Goal: Find specific page/section: Find specific page/section

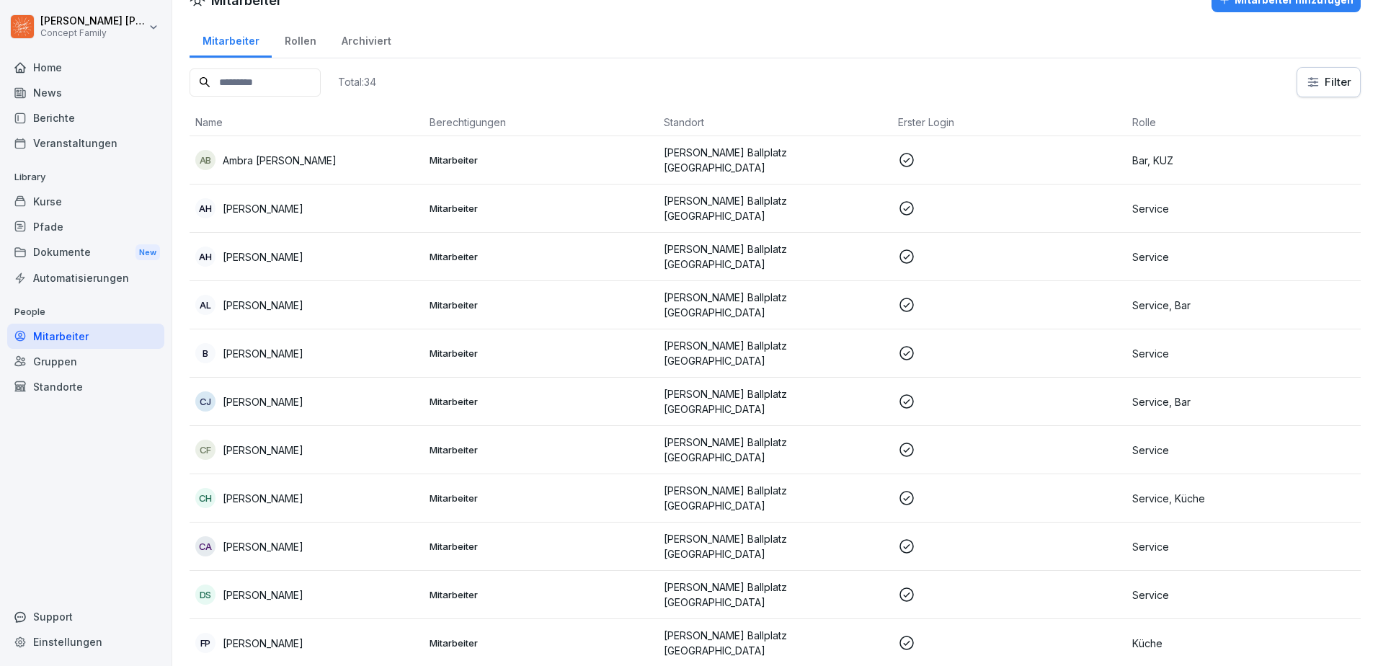
scroll to position [72, 0]
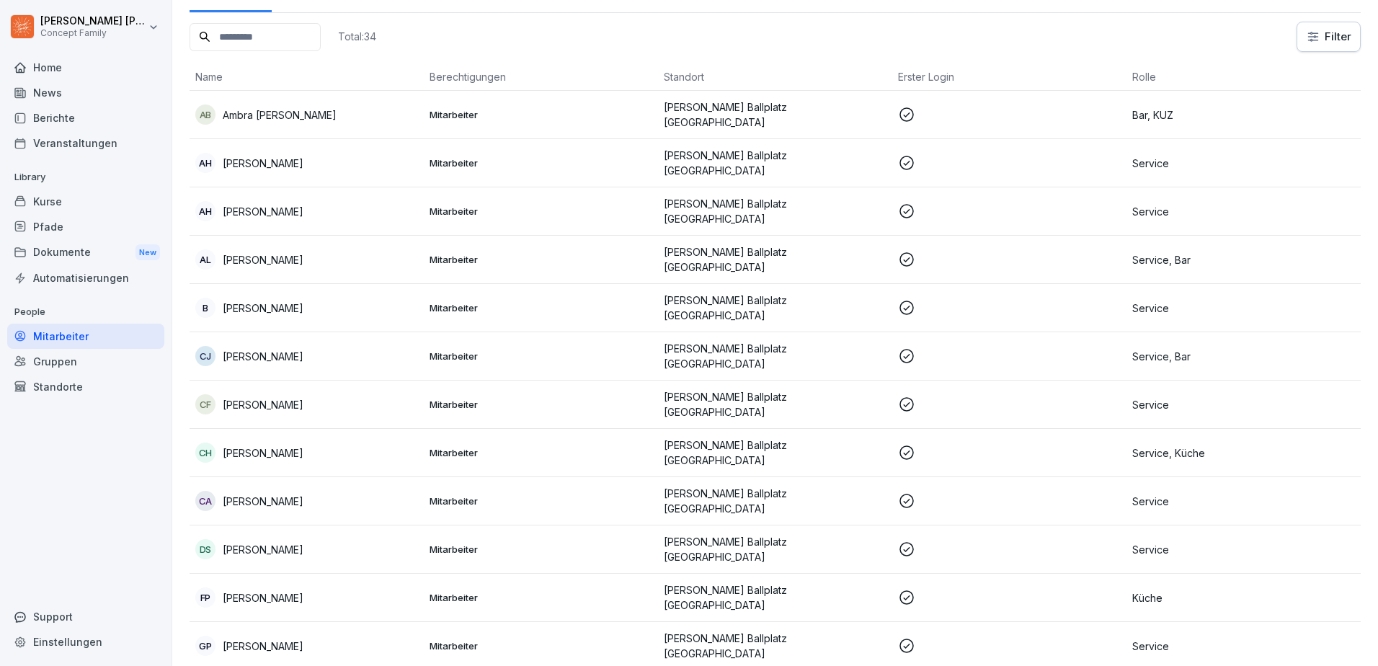
click at [51, 73] on div "Home" at bounding box center [85, 67] width 157 height 25
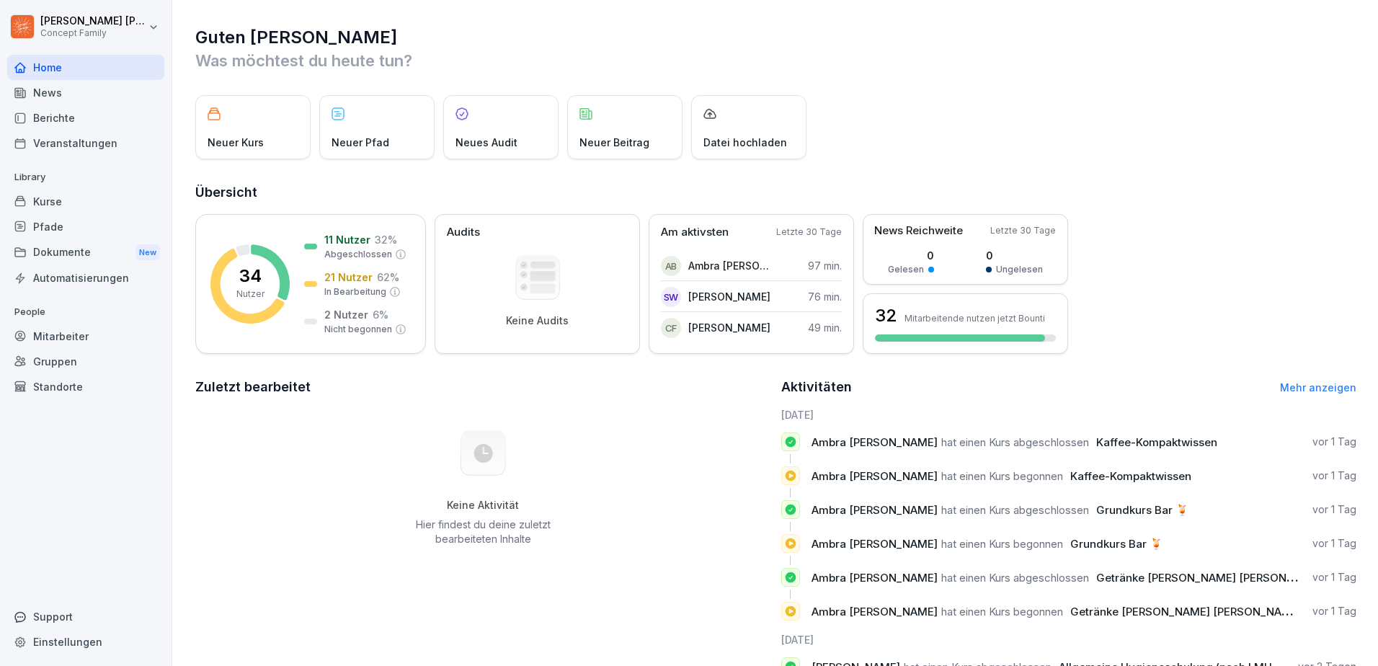
click at [66, 115] on div "Berichte" at bounding box center [85, 117] width 157 height 25
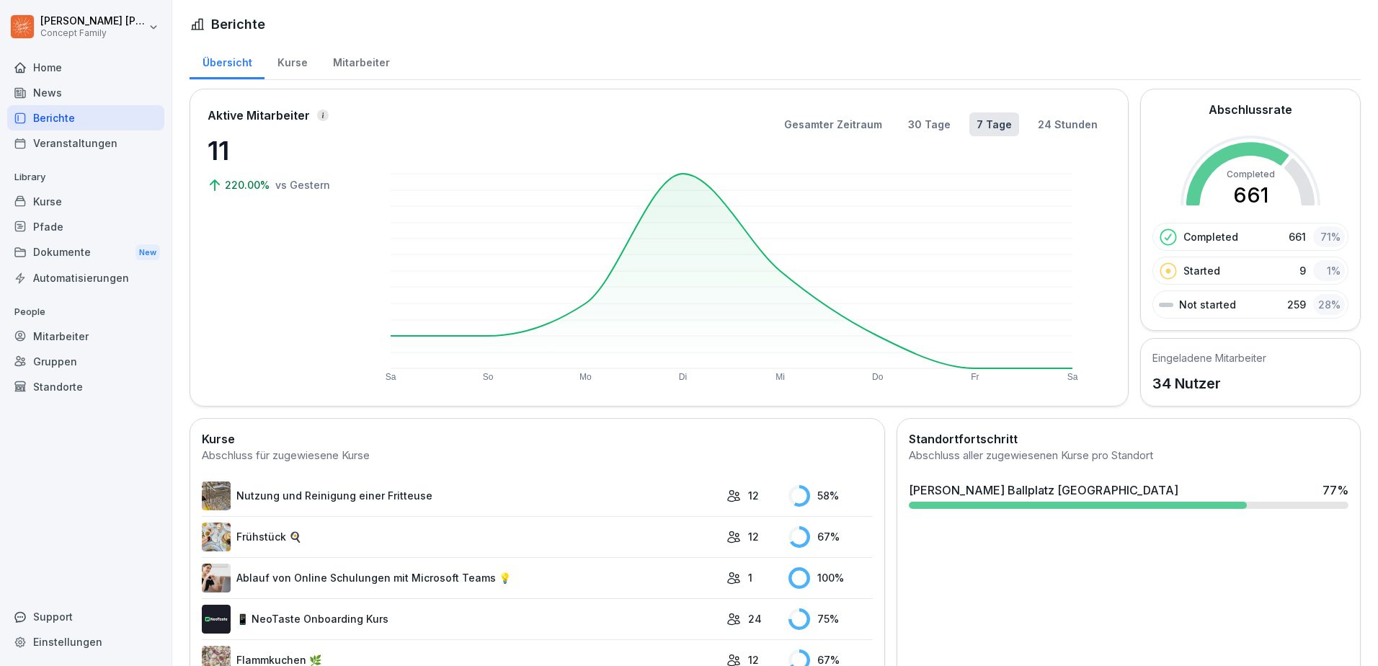
click at [360, 66] on div "Mitarbeiter" at bounding box center [361, 61] width 82 height 37
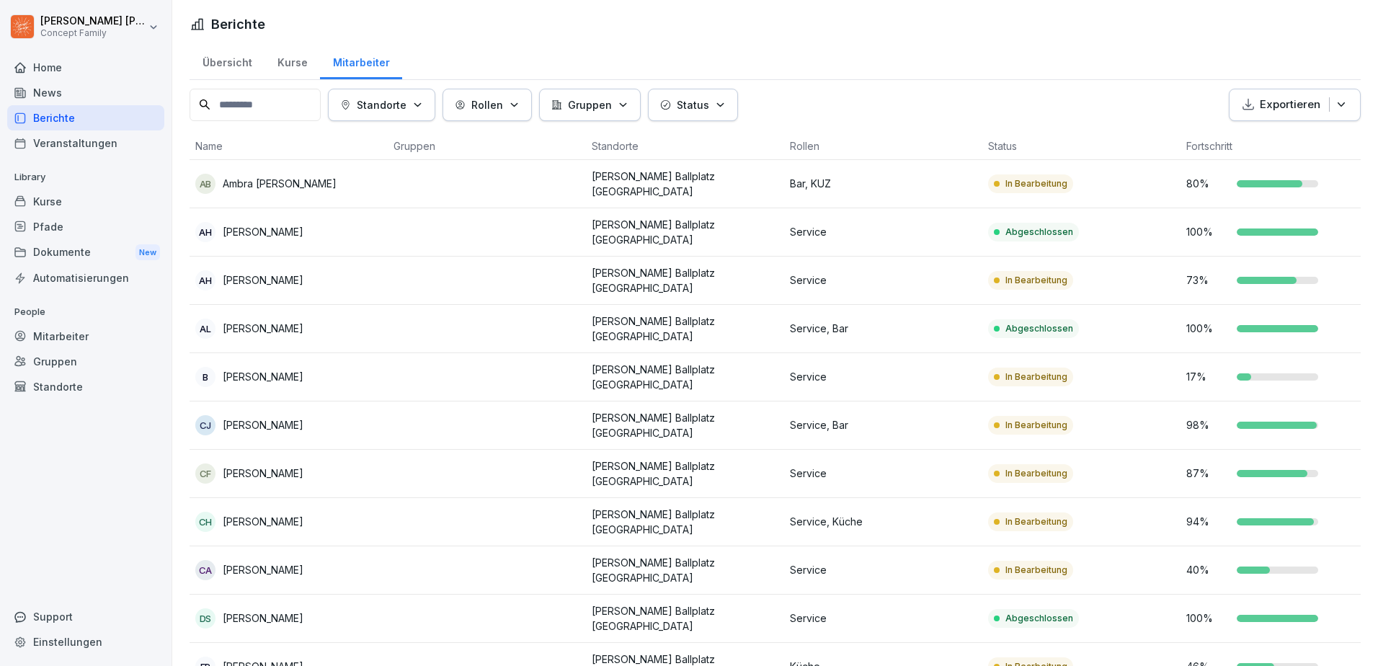
click at [684, 195] on td "[PERSON_NAME] Ballplatz [GEOGRAPHIC_DATA]" at bounding box center [685, 184] width 198 height 48
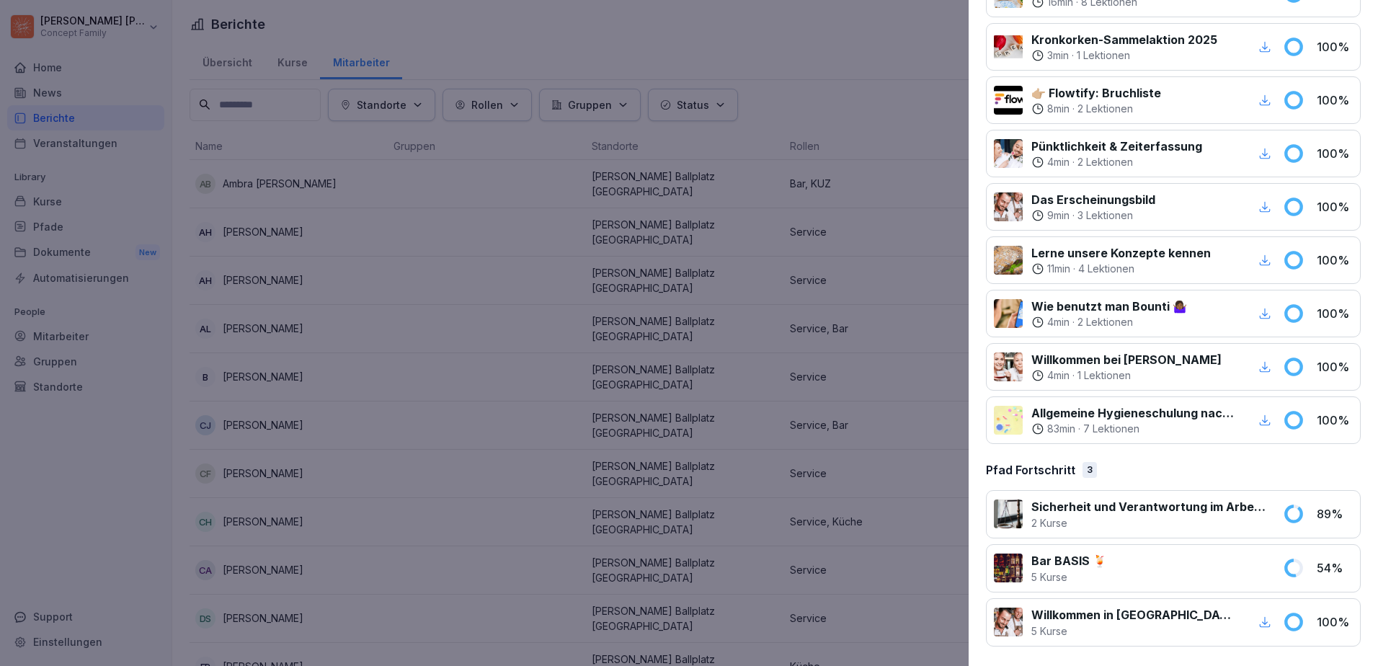
scroll to position [649, 0]
click at [161, 448] on div at bounding box center [689, 333] width 1378 height 666
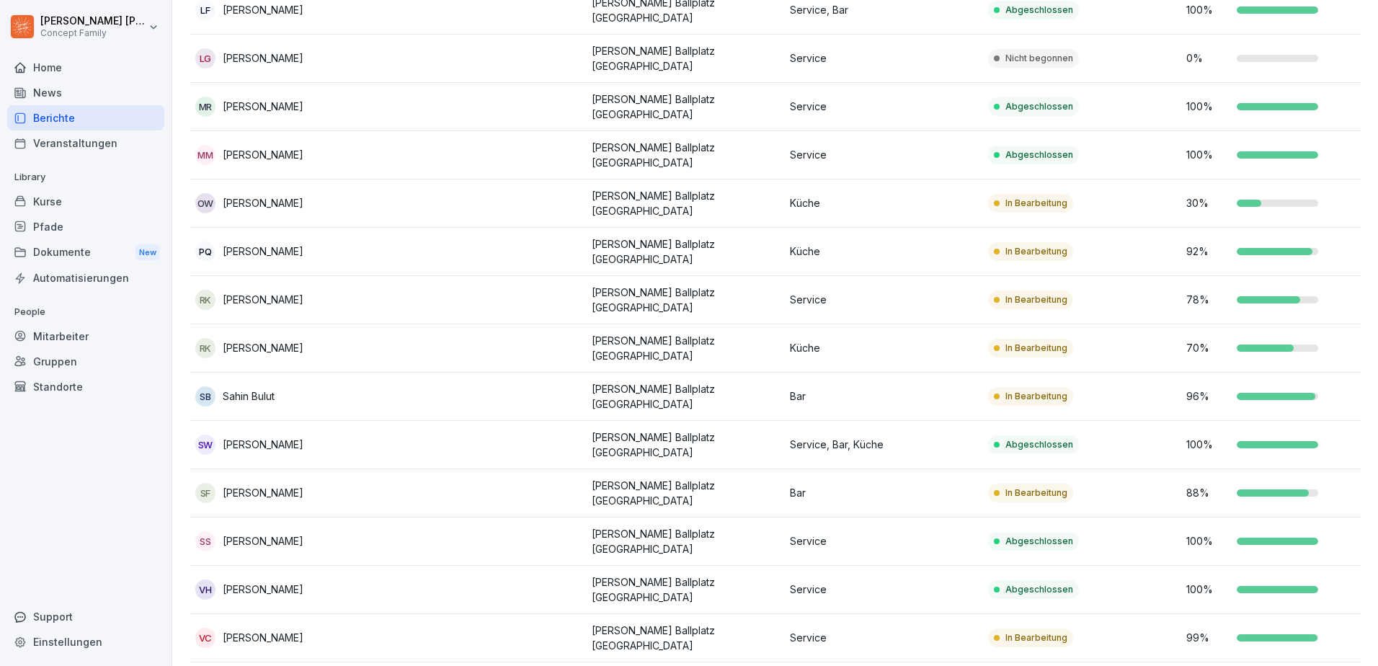
scroll to position [1098, 0]
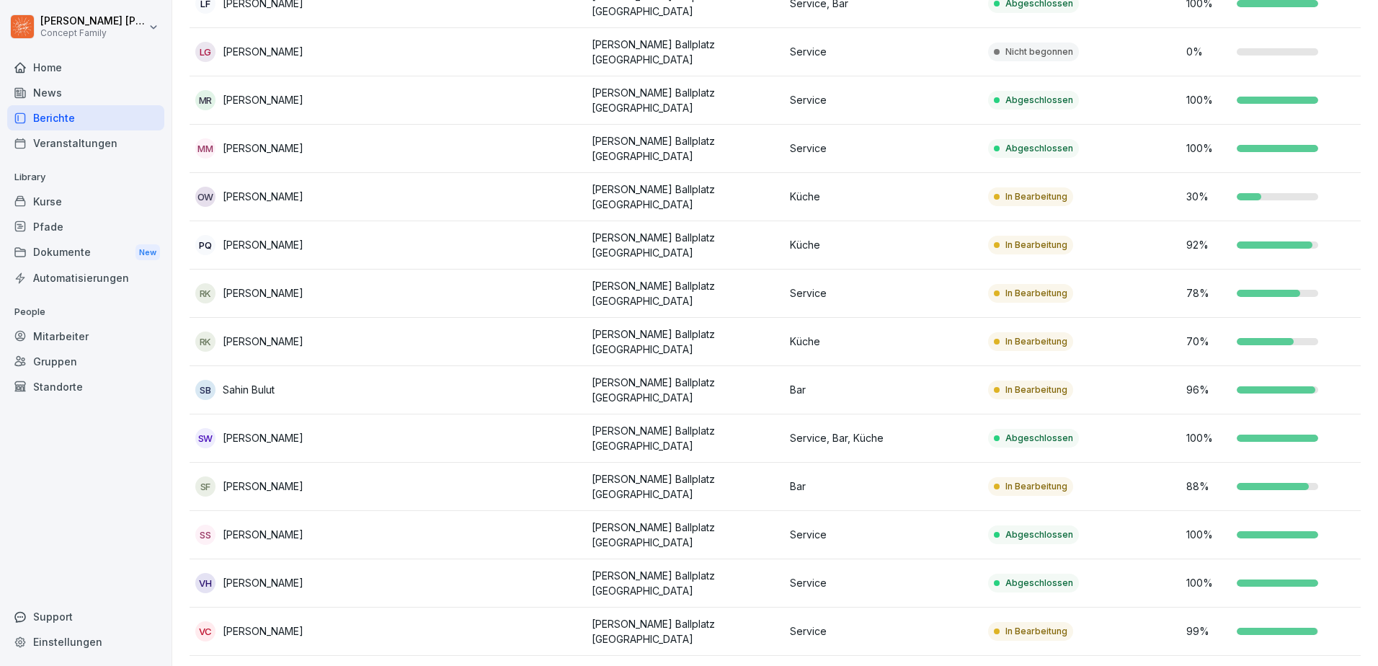
click at [347, 608] on td "VC [PERSON_NAME]" at bounding box center [289, 632] width 198 height 48
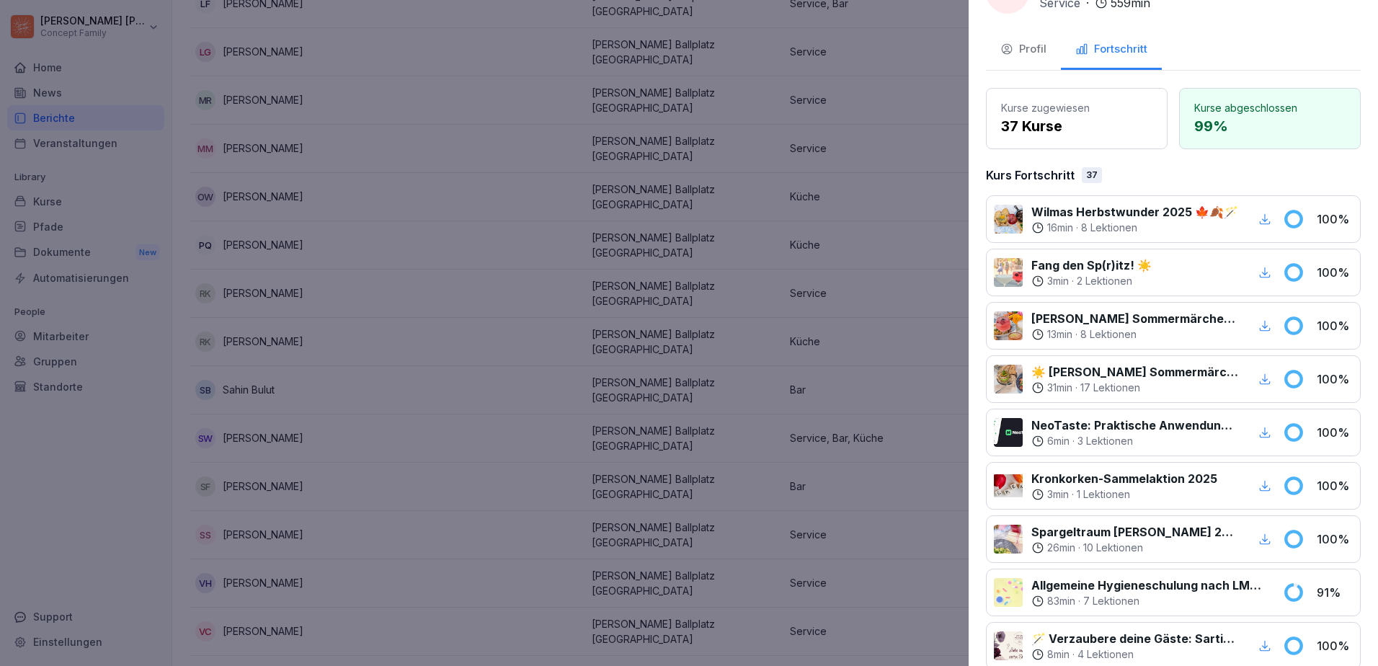
scroll to position [72, 0]
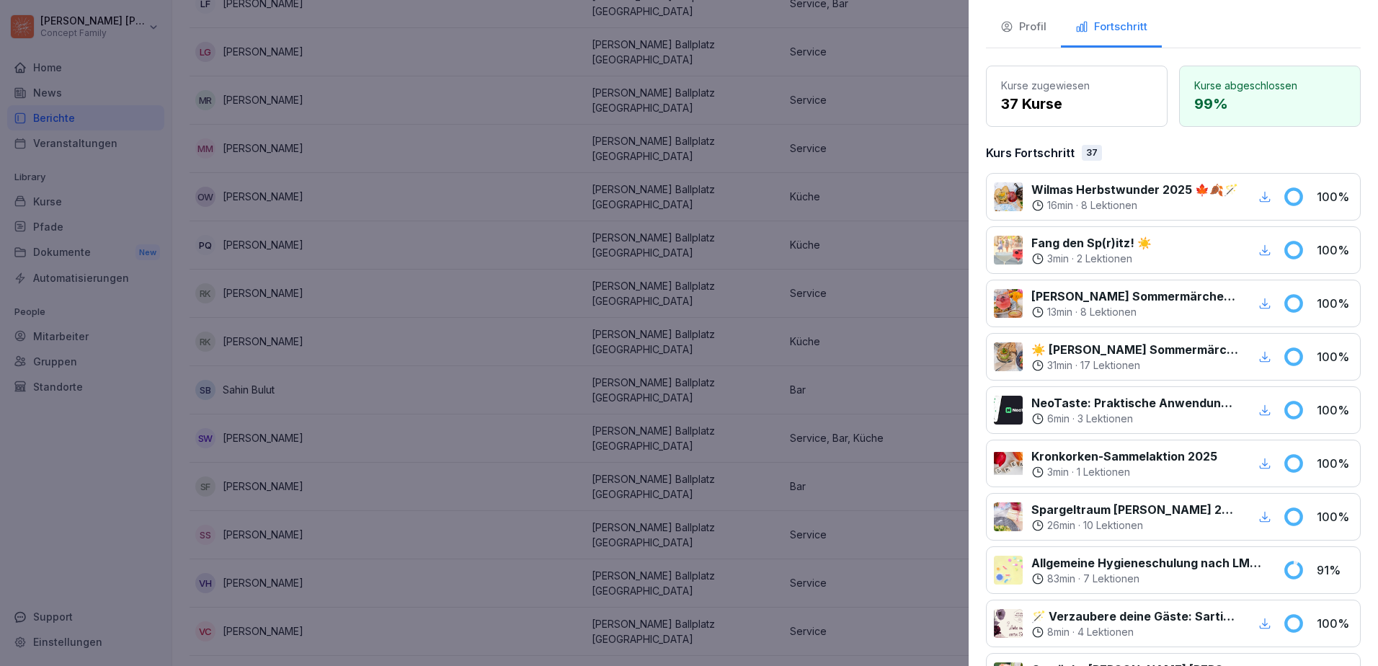
click at [122, 484] on div at bounding box center [689, 333] width 1378 height 666
